Goal: Information Seeking & Learning: Learn about a topic

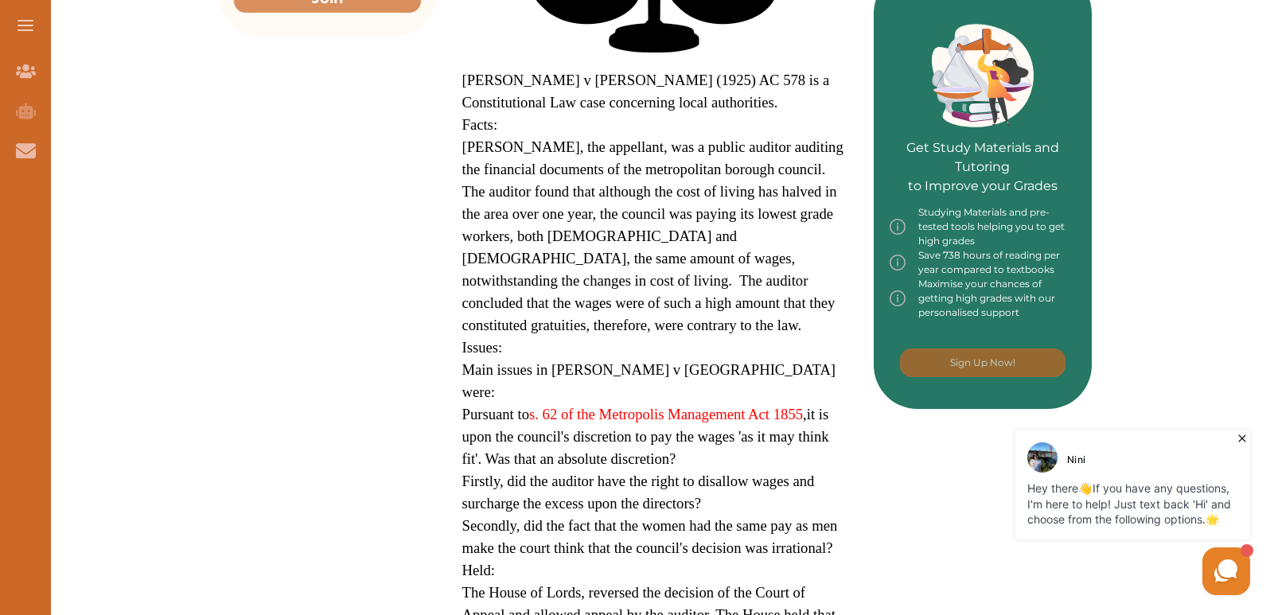
scroll to position [700, 0]
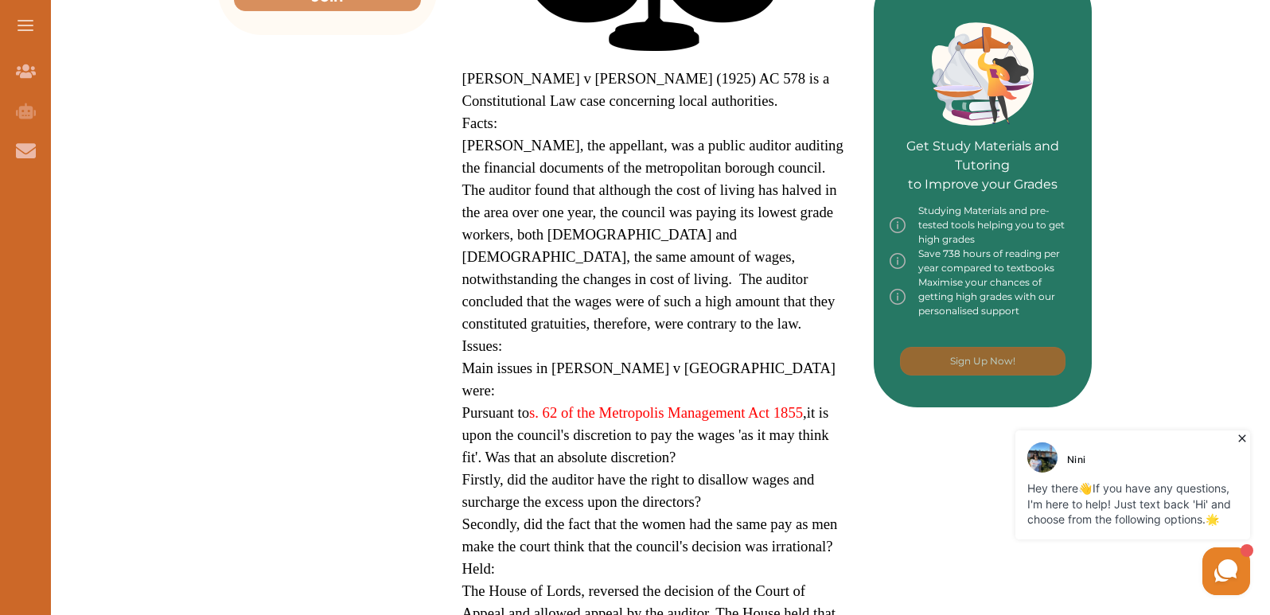
click at [1244, 439] on icon at bounding box center [1242, 439] width 16 height 16
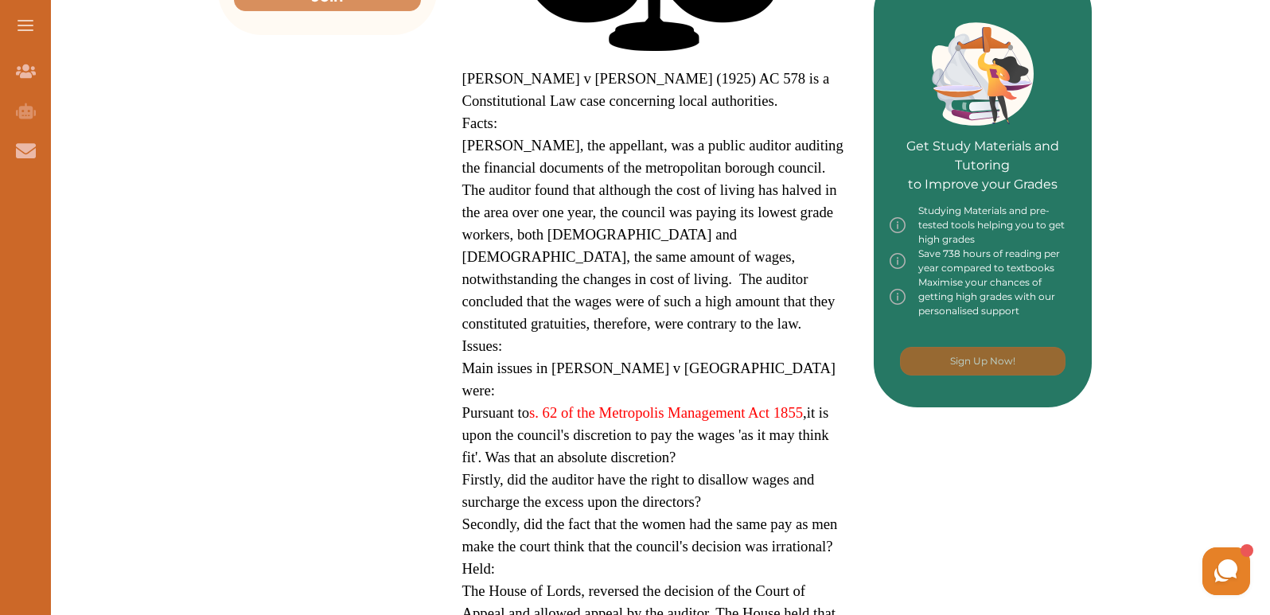
drag, startPoint x: 1252, startPoint y: 0, endPoint x: 928, endPoint y: 451, distance: 555.5
click at [928, 451] on div at bounding box center [983, 457] width 219 height 101
click at [21, 13] on button at bounding box center [25, 25] width 51 height 51
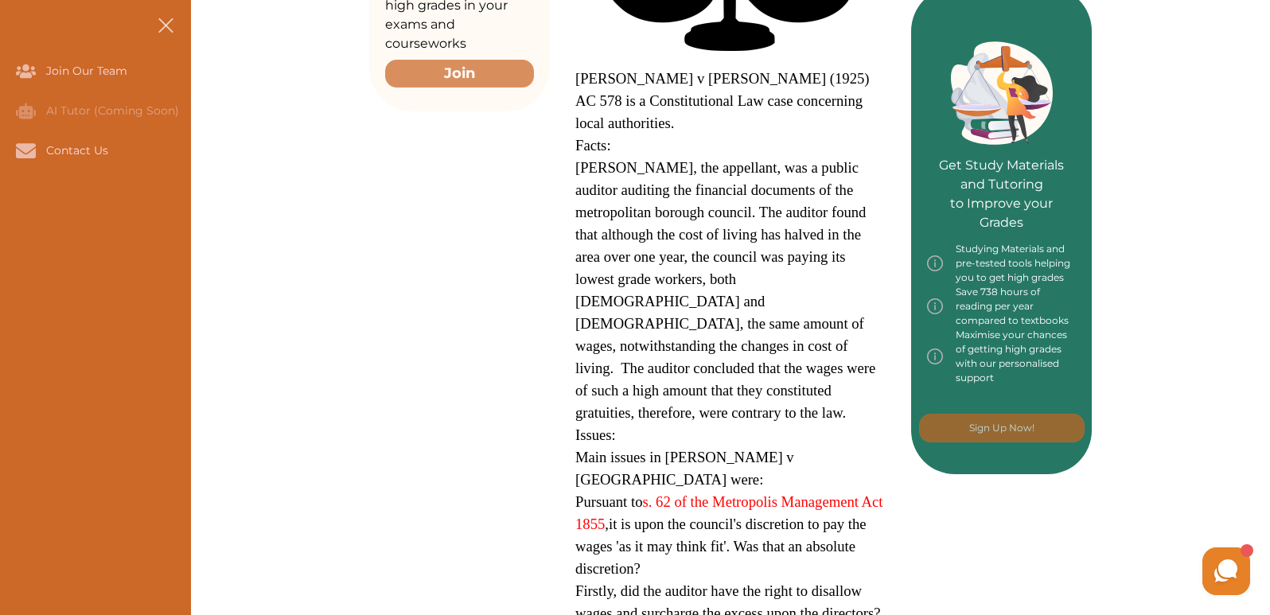
click at [167, 28] on span at bounding box center [165, 25] width 15 height 15
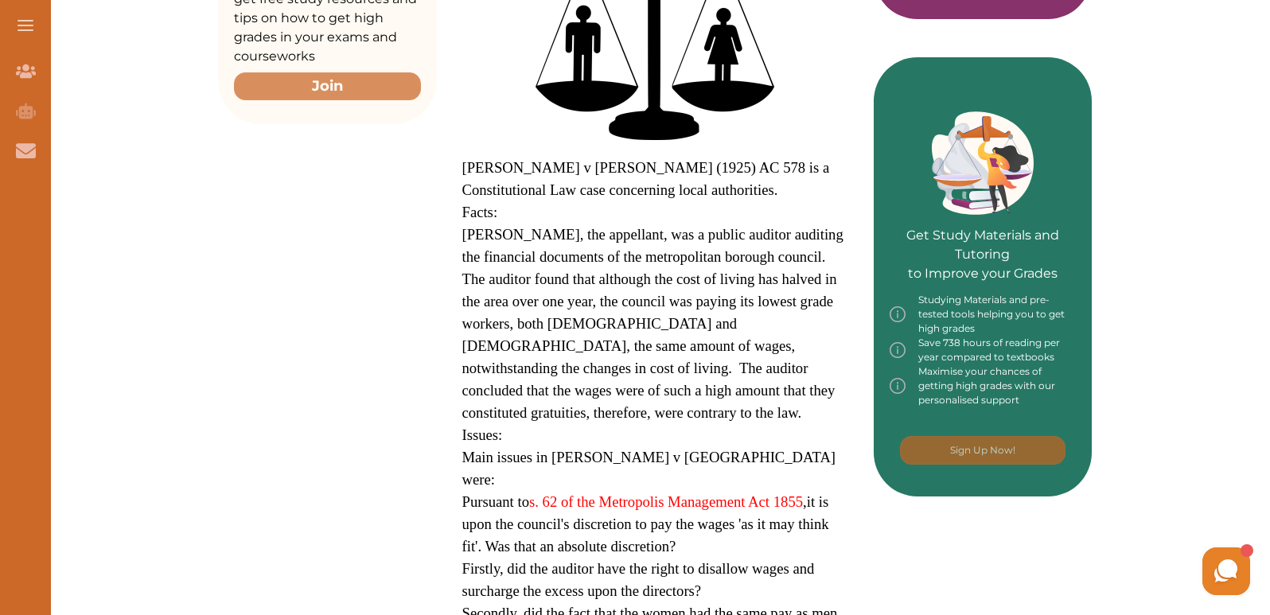
scroll to position [605, 0]
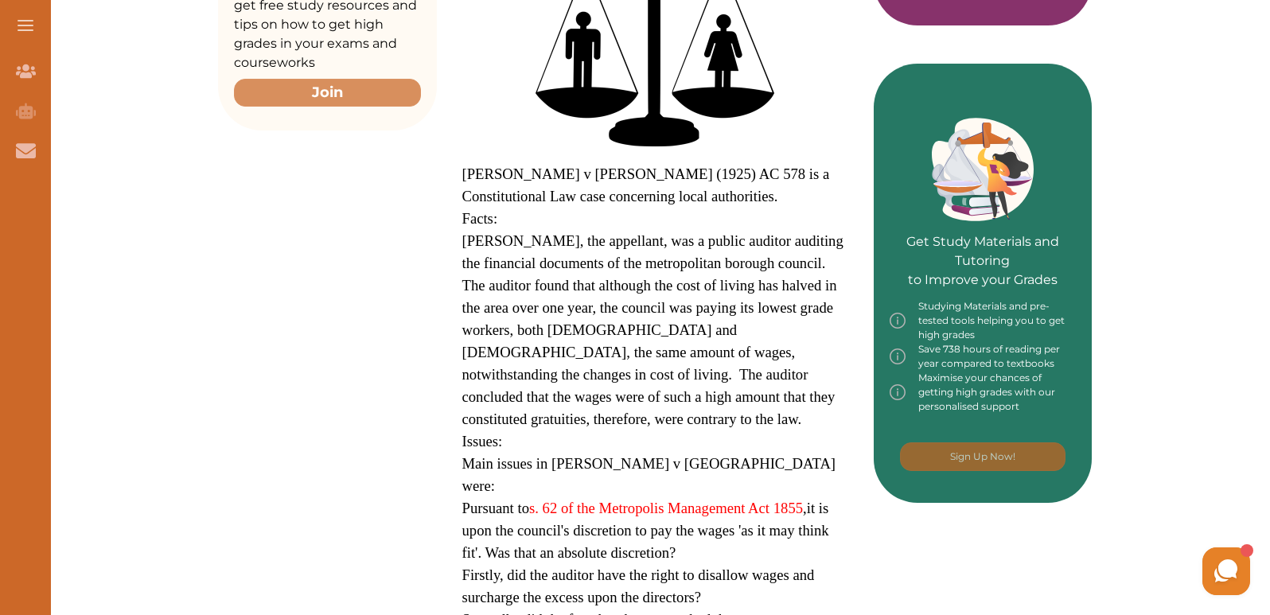
click at [1129, 505] on div "Want to secure high grades in Constitutional Administrative Law ? We’ve created…" at bounding box center [655, 616] width 1230 height 2034
click at [1090, 468] on div "Get Study Materials and Tutoring to Improve your Grades Studying Materials and …" at bounding box center [983, 283] width 219 height 439
click at [806, 343] on p "[PERSON_NAME], the appellant, was a public auditor auditing the financial docum…" at bounding box center [655, 330] width 386 height 201
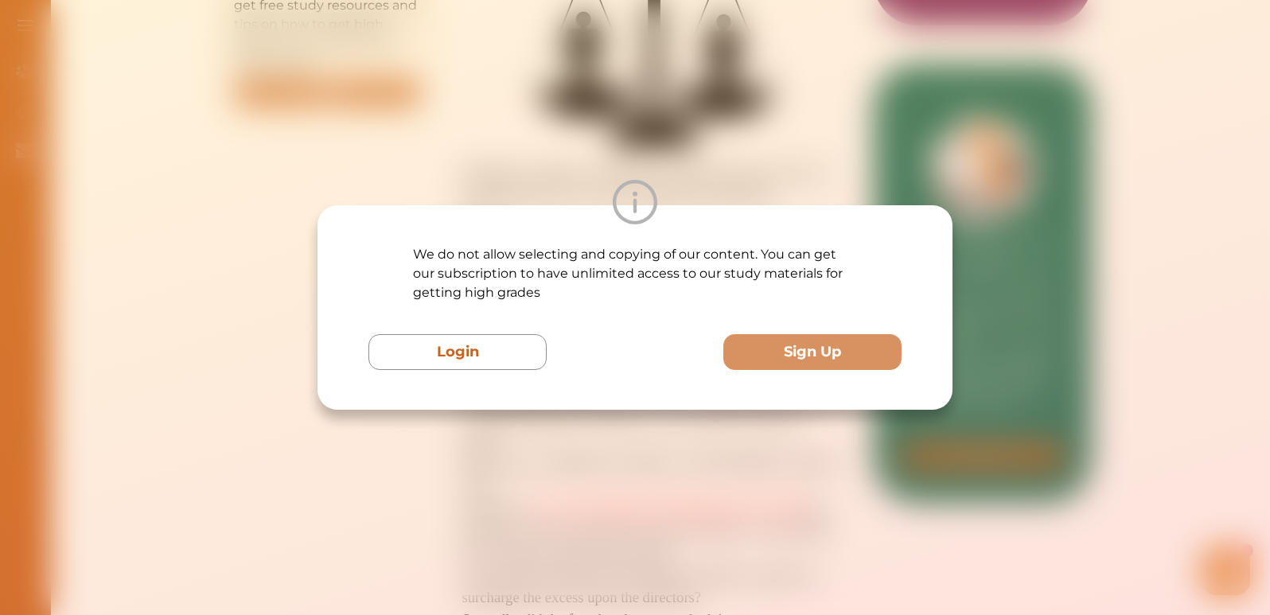
click at [666, 51] on div "We do not allow selecting and copying of our content. You can get our subscript…" at bounding box center [635, 307] width 1270 height 615
